Goal: Task Accomplishment & Management: Complete application form

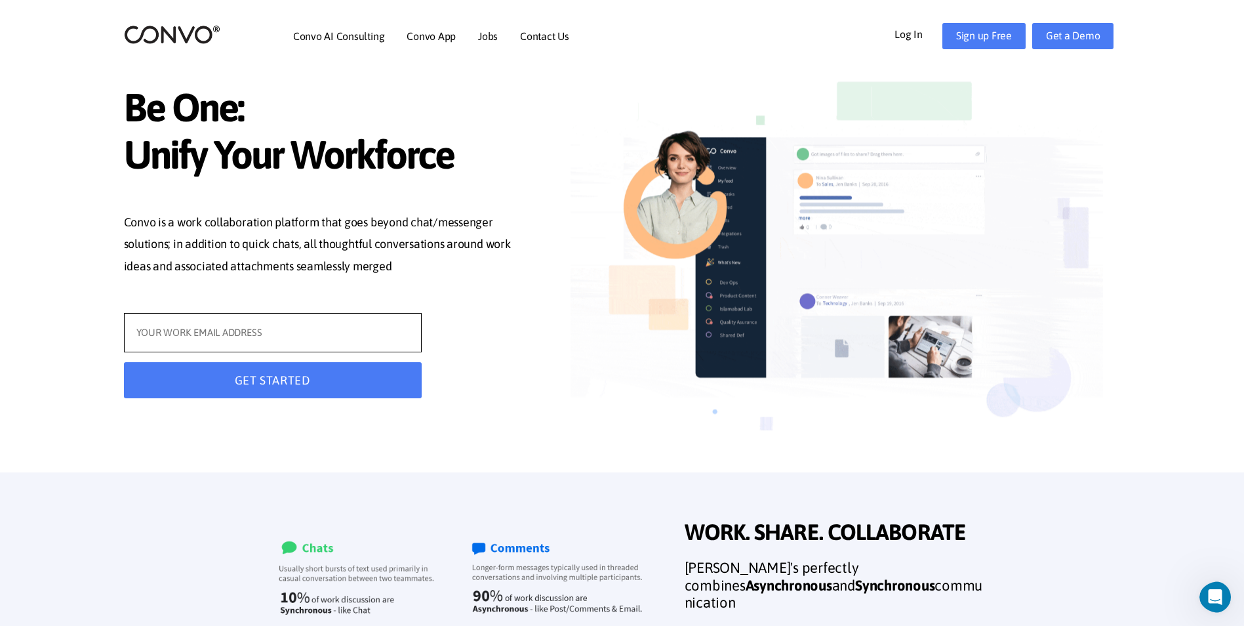
click at [264, 333] on input "text" at bounding box center [273, 332] width 298 height 39
type input "jasnalini7@gmail.com"
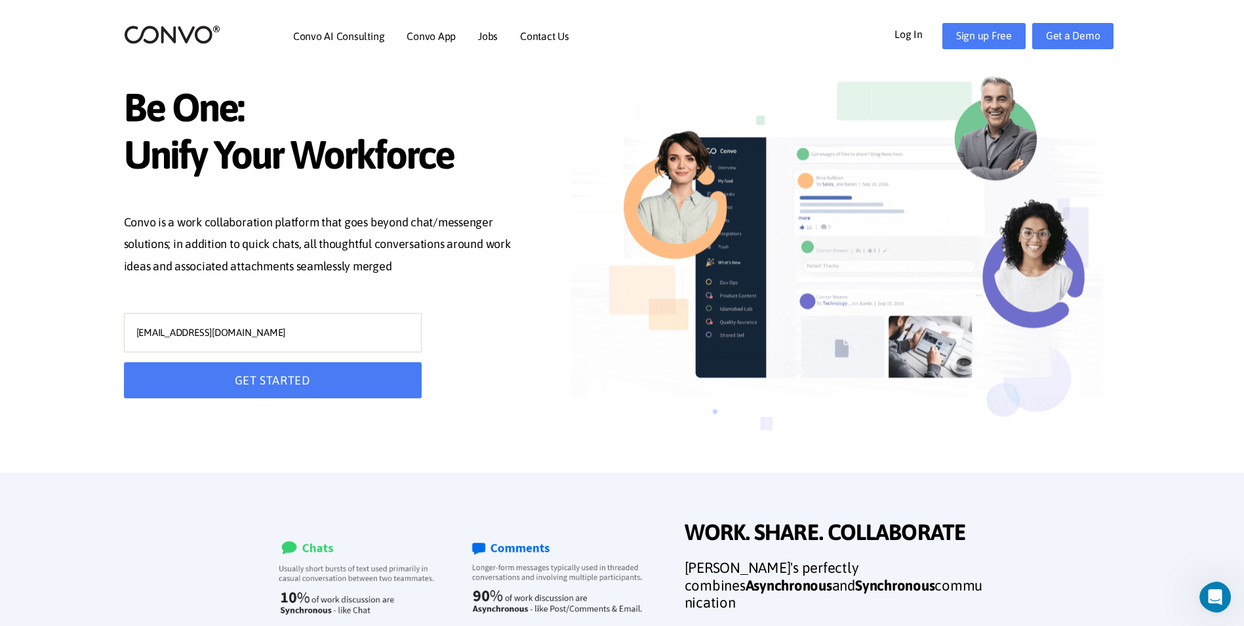
type input "[EMAIL_ADDRESS][DOMAIN_NAME]"
click at [238, 386] on button "GET STARTED" at bounding box center [273, 380] width 298 height 36
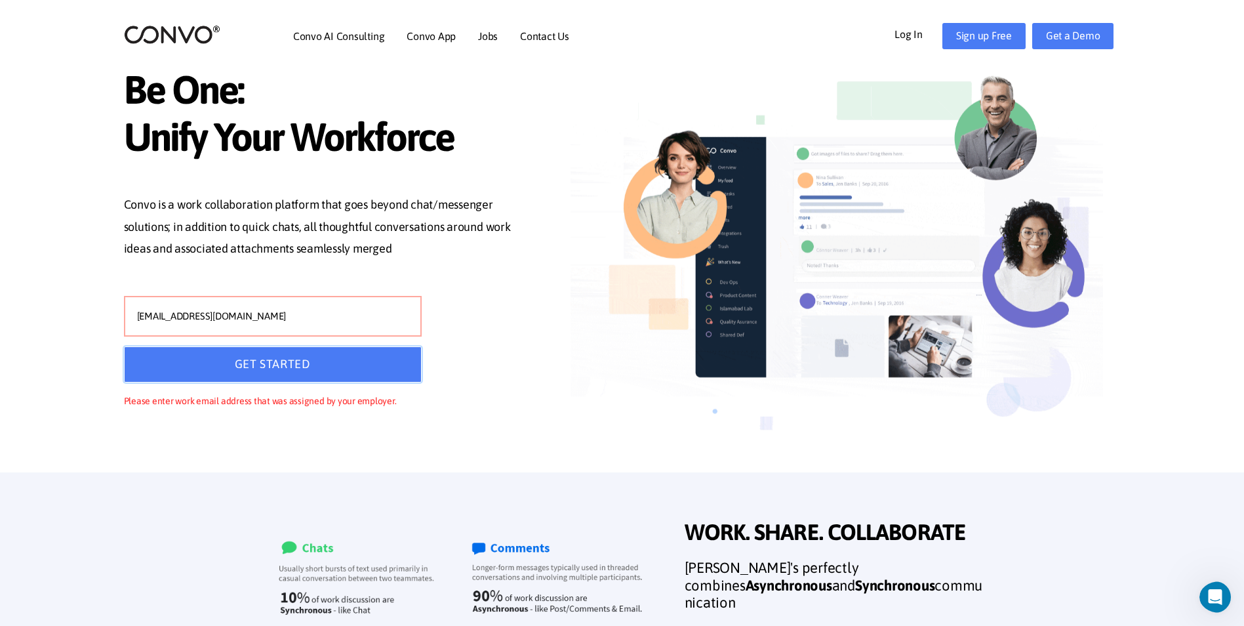
click at [252, 365] on button "GET STARTED" at bounding box center [273, 364] width 298 height 36
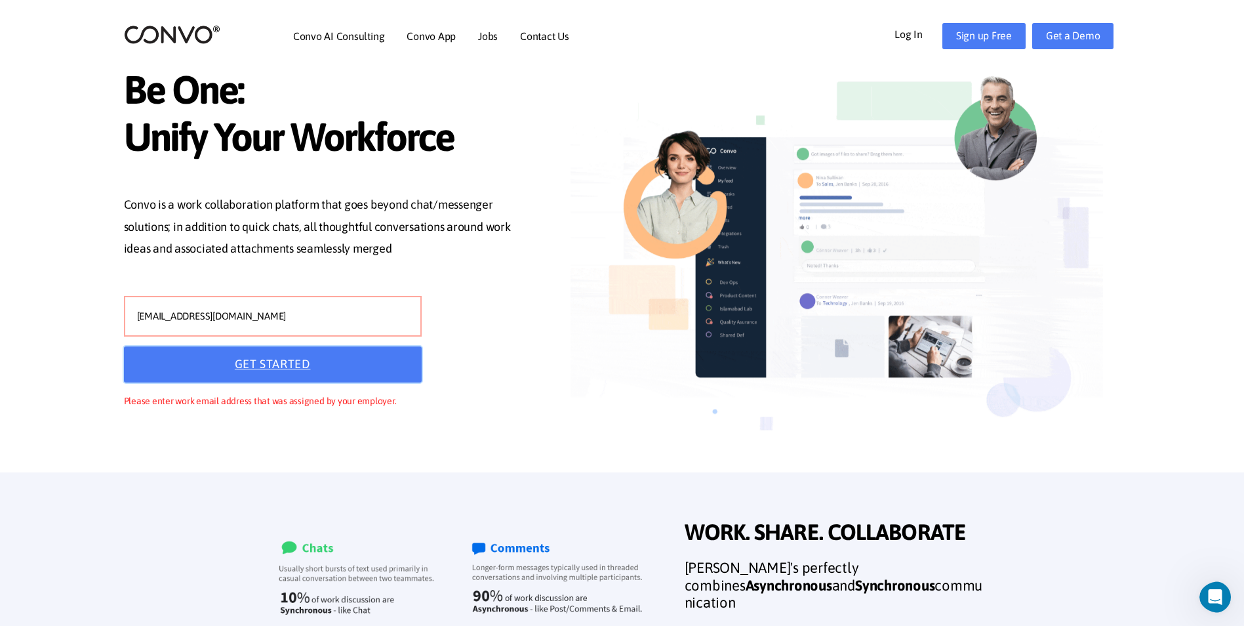
click at [250, 355] on button "GET STARTED" at bounding box center [273, 364] width 298 height 36
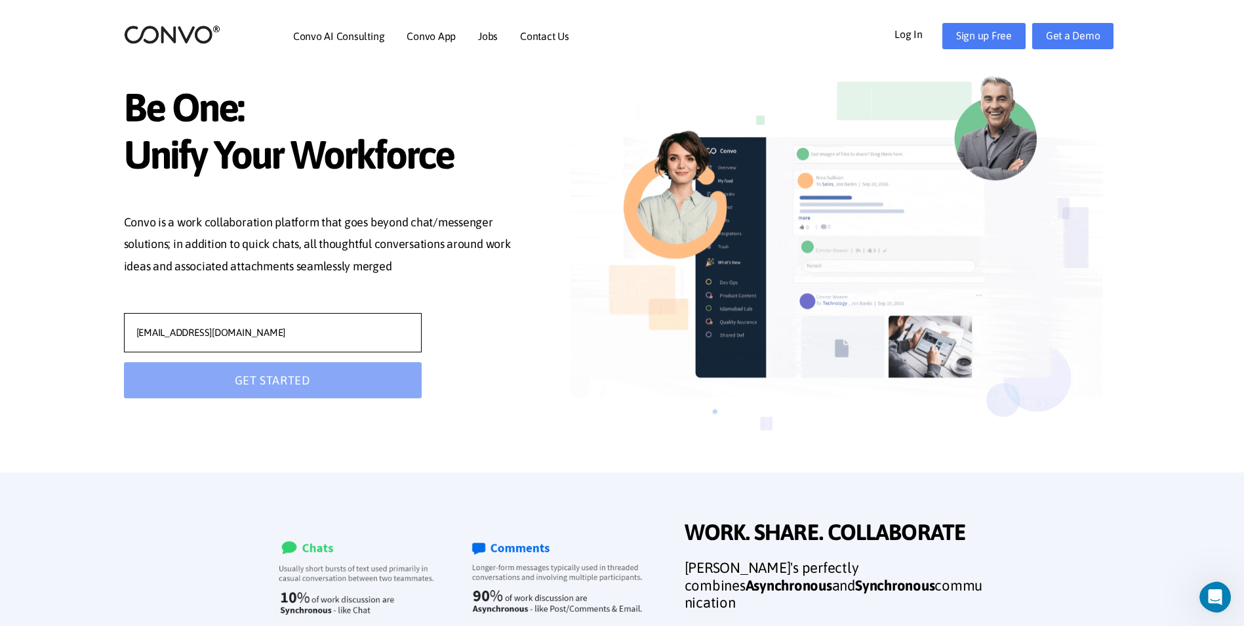
click at [249, 348] on input "[EMAIL_ADDRESS][DOMAIN_NAME]" at bounding box center [273, 332] width 298 height 39
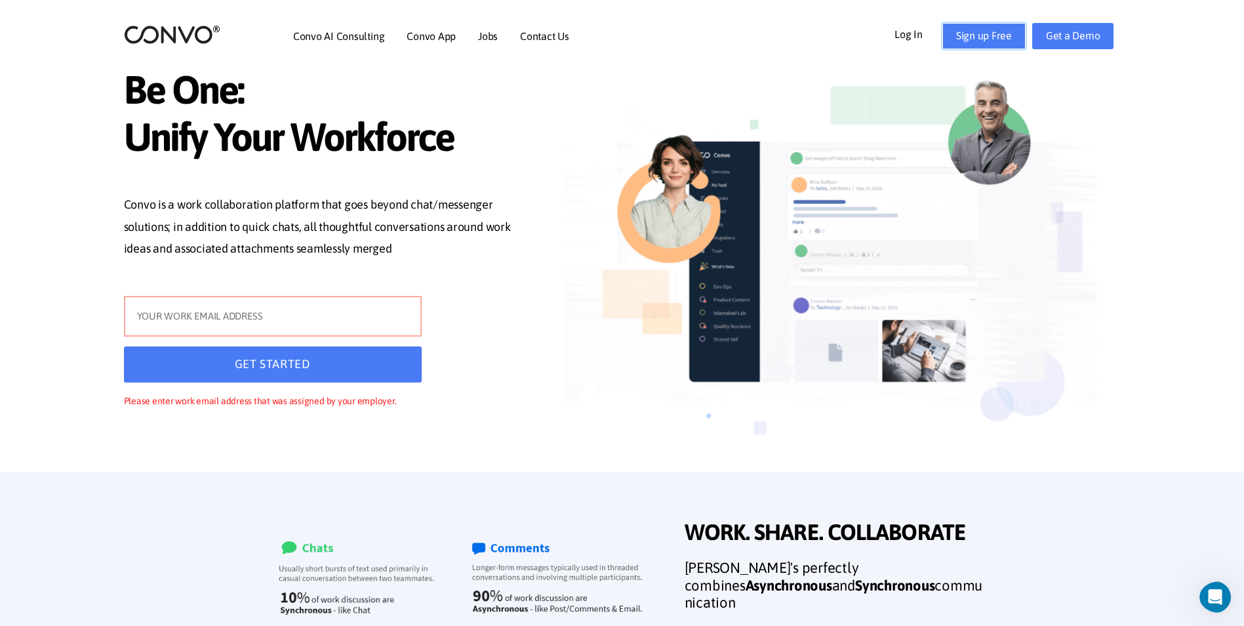
click at [986, 33] on link "Sign up Free" at bounding box center [983, 36] width 83 height 26
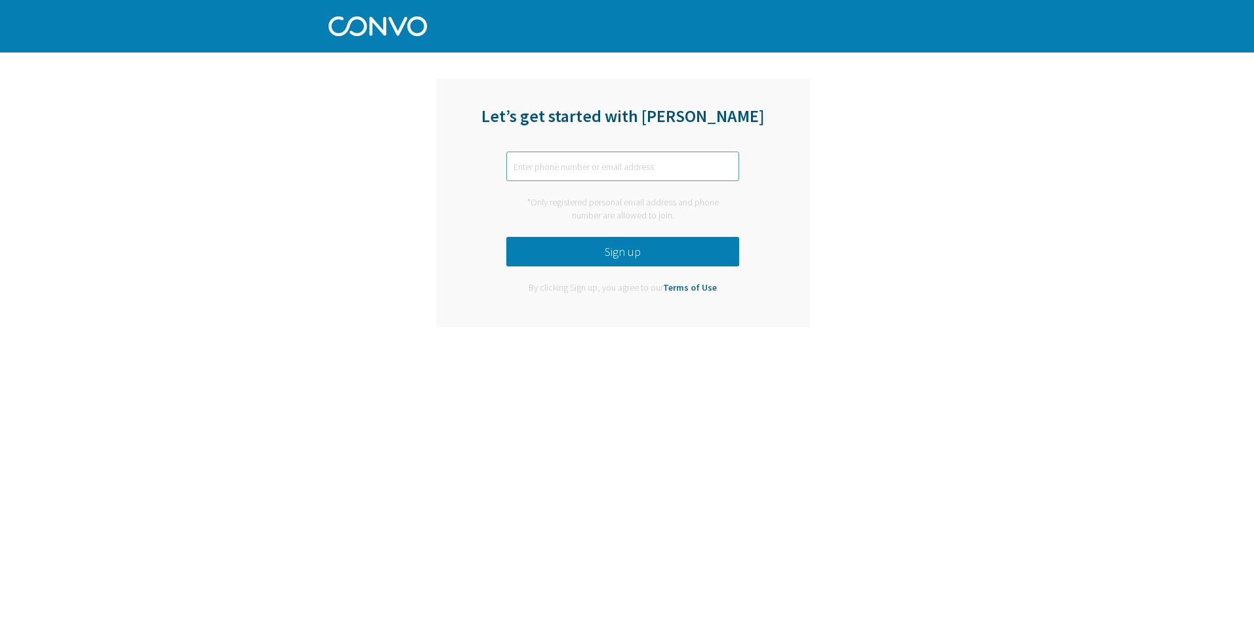
click at [540, 174] on input "text" at bounding box center [622, 166] width 233 height 30
type input "jasnalini7@gmail.com"
click at [550, 245] on button "Sign up" at bounding box center [622, 252] width 233 height 30
click at [550, 246] on button "Sign up" at bounding box center [622, 252] width 233 height 30
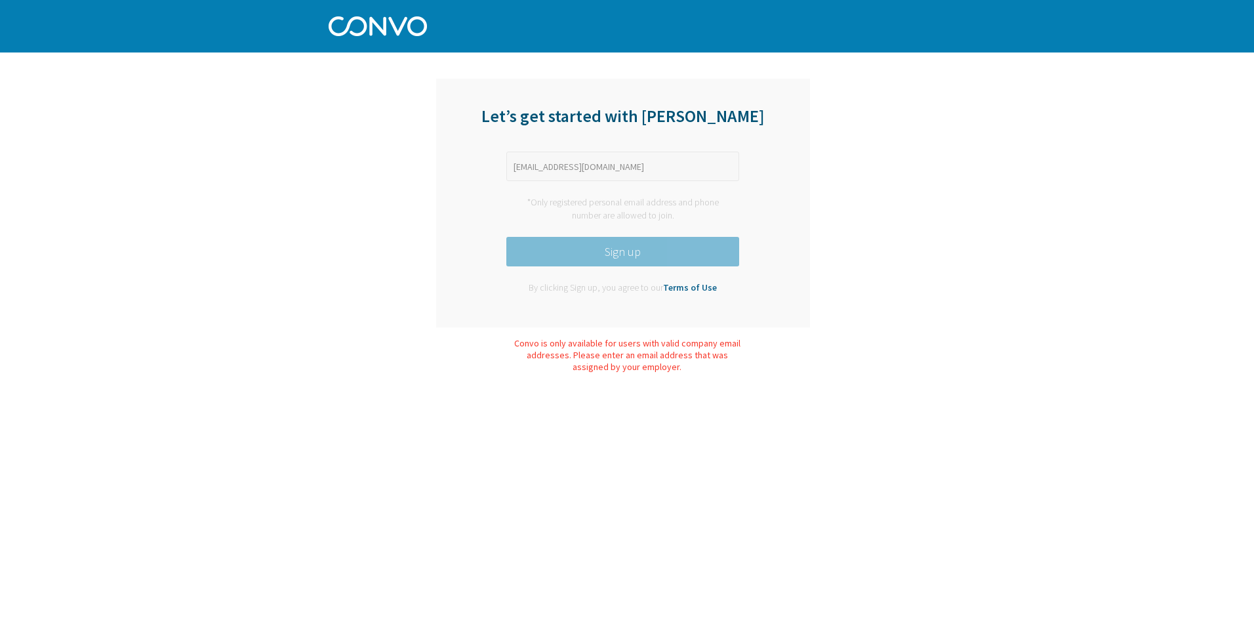
click at [550, 246] on button "Sign up" at bounding box center [622, 252] width 233 height 30
click at [553, 274] on div "Let’s get started with Convo jasnalini7@gmail.com *Only registered personal ema…" at bounding box center [623, 203] width 374 height 249
drag, startPoint x: 555, startPoint y: 284, endPoint x: 581, endPoint y: 342, distance: 63.7
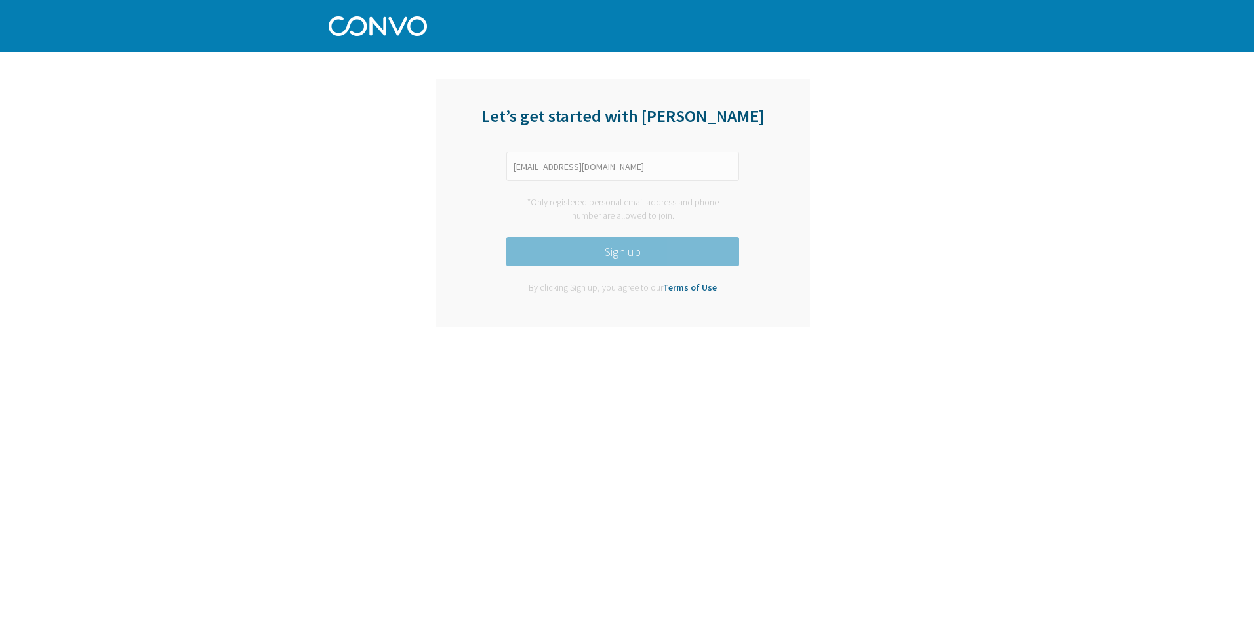
click at [581, 342] on div "Let’s get started with Convo jasnalini7@gmail.com *Only registered personal ema…" at bounding box center [627, 189] width 1254 height 379
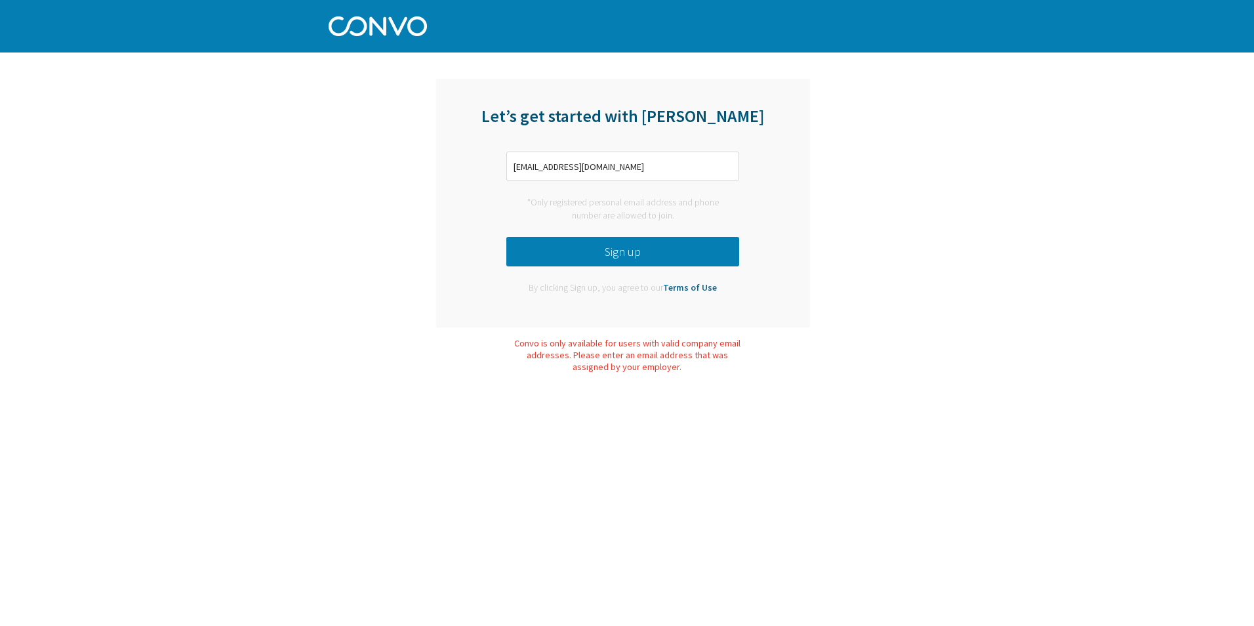
drag, startPoint x: 581, startPoint y: 342, endPoint x: 591, endPoint y: 372, distance: 31.7
click at [590, 370] on div "Convo is only available for users with valid company email addresses. Please en…" at bounding box center [627, 354] width 230 height 35
click at [591, 248] on button "Sign up" at bounding box center [622, 252] width 233 height 30
click at [605, 250] on button "Sign up" at bounding box center [622, 252] width 233 height 30
drag, startPoint x: 672, startPoint y: 166, endPoint x: 378, endPoint y: 171, distance: 293.8
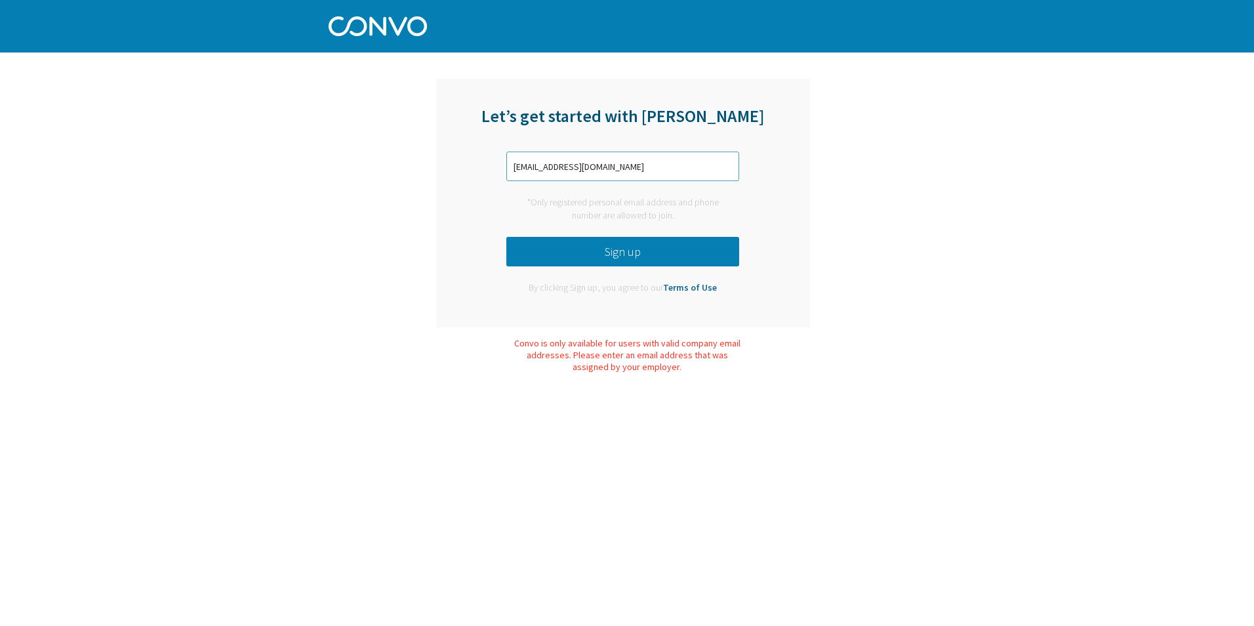
click at [378, 171] on div "Let’s get started with Convo jasnalini7@gmail.com *Only registered personal ema…" at bounding box center [622, 203] width 515 height 268
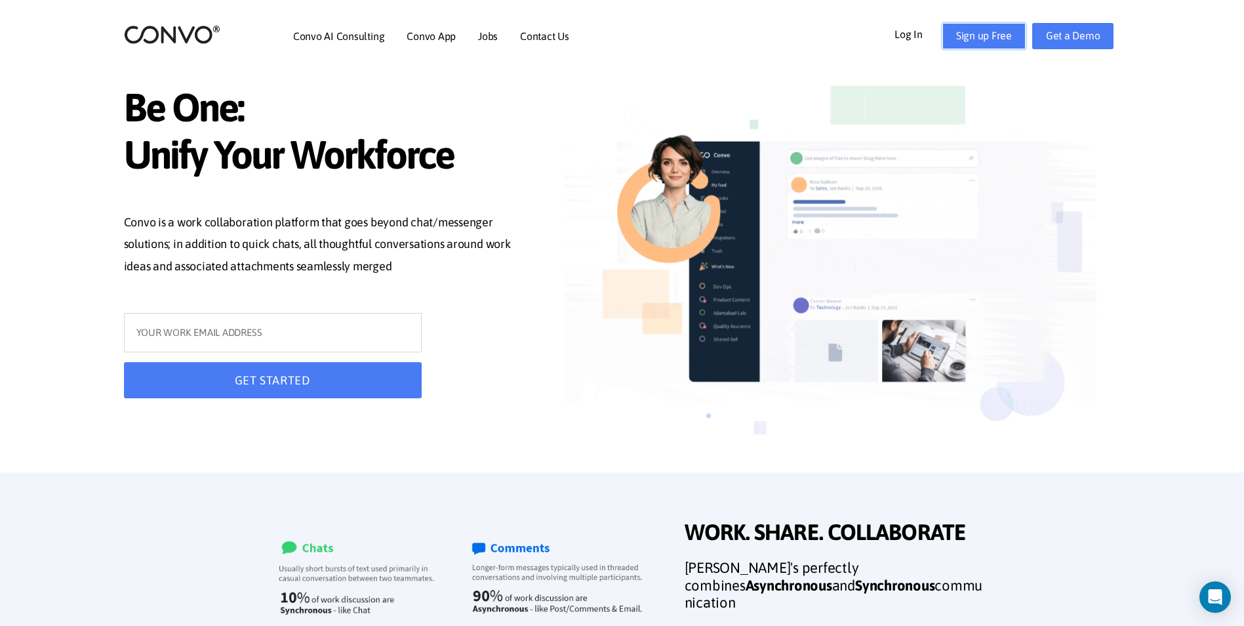
click at [1002, 35] on link "Sign up Free" at bounding box center [983, 36] width 83 height 26
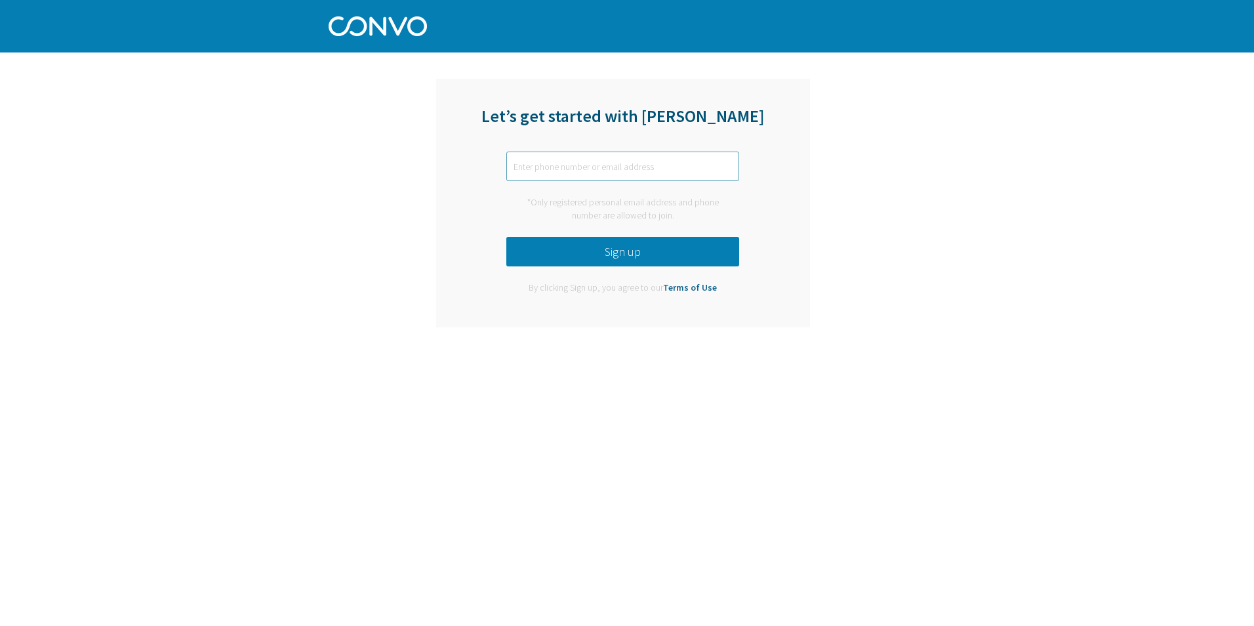
click at [585, 175] on input "text" at bounding box center [622, 166] width 233 height 30
click at [508, 163] on input "text" at bounding box center [622, 166] width 233 height 30
click at [518, 164] on input "text" at bounding box center [622, 166] width 233 height 30
type input "[EMAIL_ADDRESS][DOMAIN_NAME]"
click at [622, 262] on button "Sign up" at bounding box center [622, 252] width 233 height 30
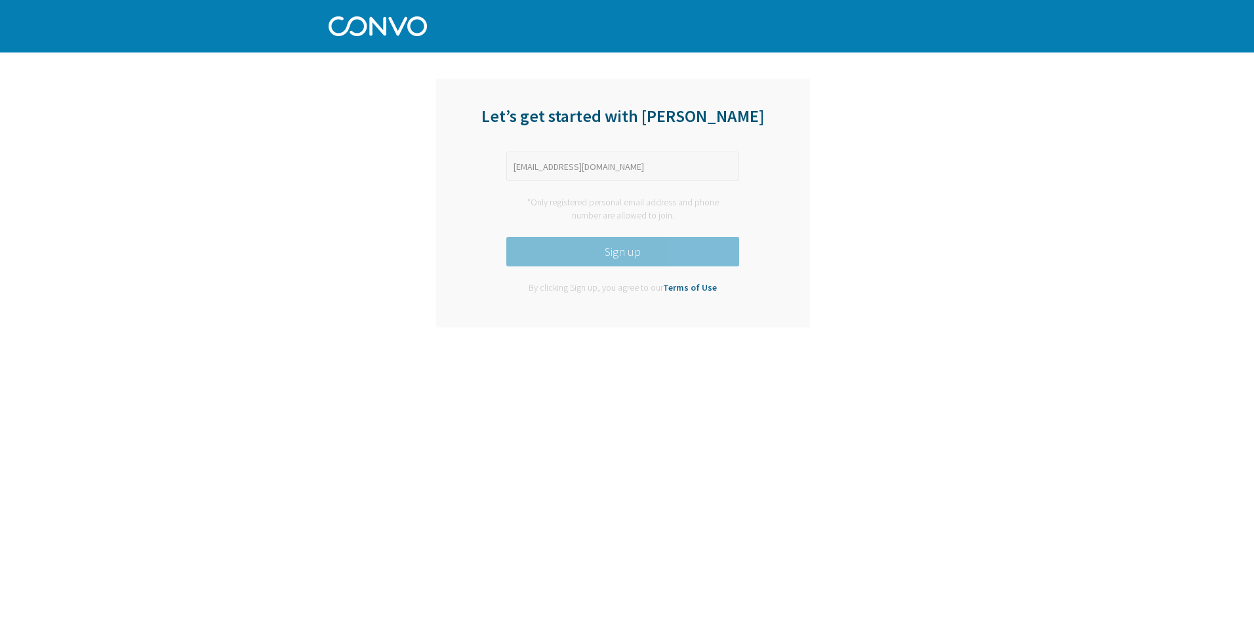
click at [622, 262] on button "Sign up" at bounding box center [622, 252] width 233 height 30
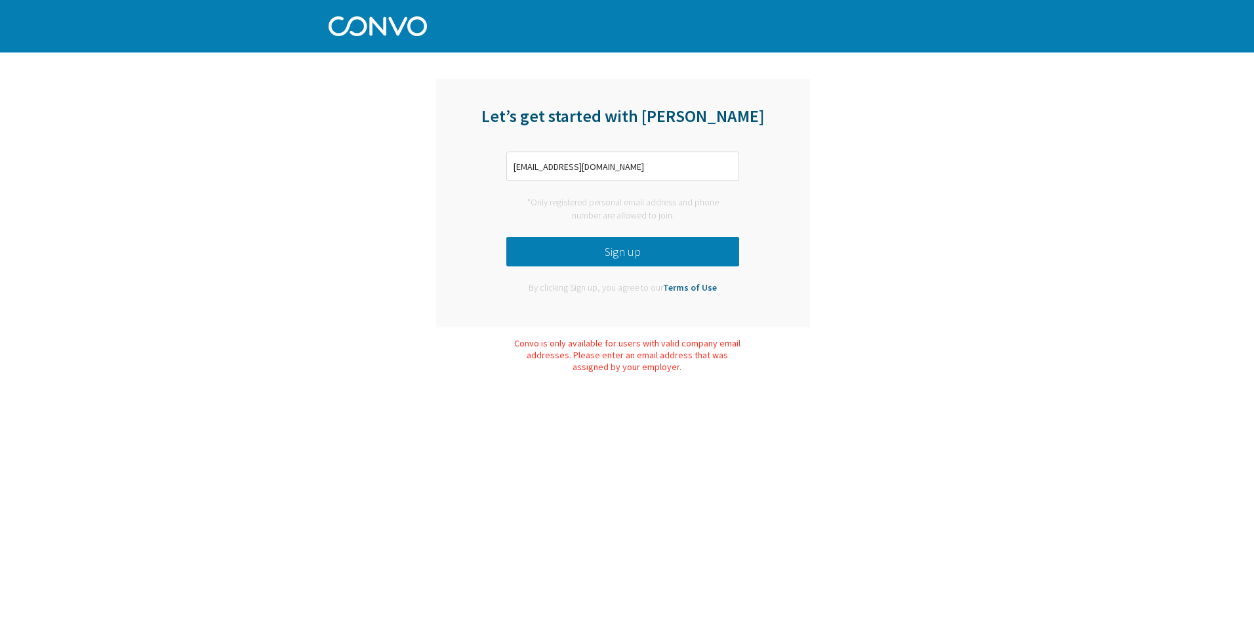
click at [622, 262] on button "Sign up" at bounding box center [622, 252] width 233 height 30
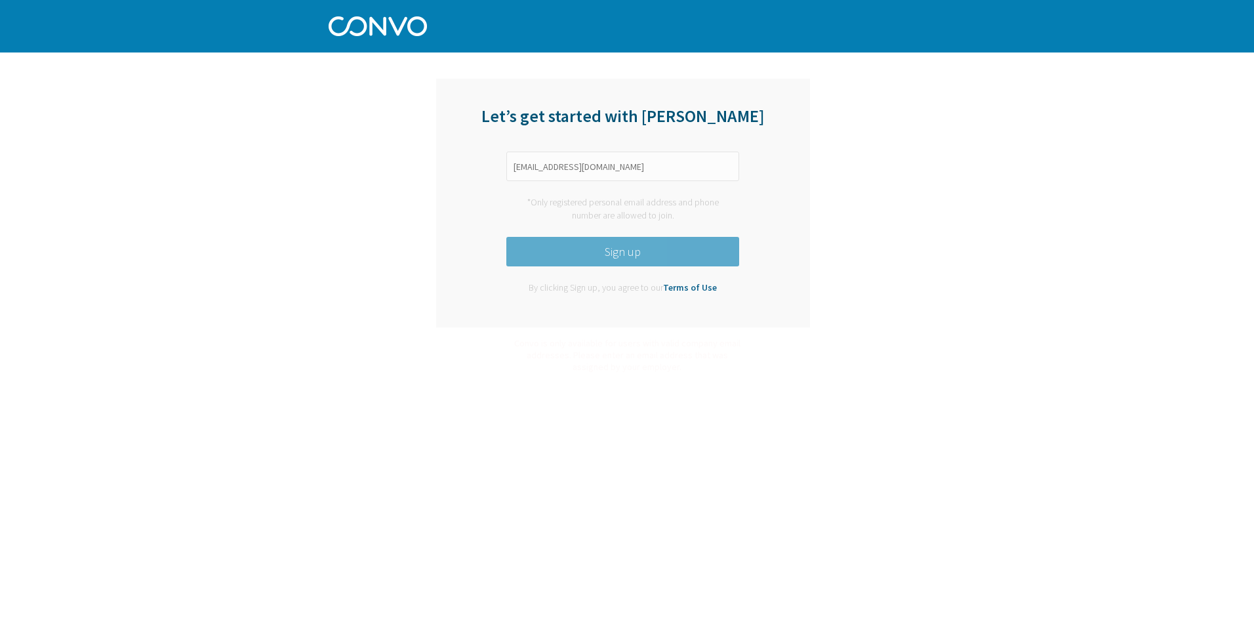
click at [622, 262] on button "Sign up" at bounding box center [622, 252] width 233 height 30
